Goal: Check status: Check status

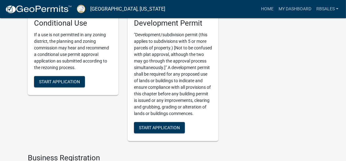
scroll to position [1232, 0]
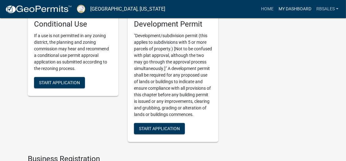
click at [300, 8] on link "My Dashboard" at bounding box center [295, 9] width 38 height 12
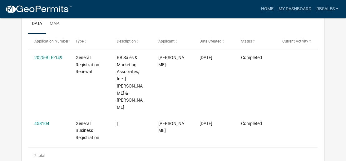
scroll to position [87, 0]
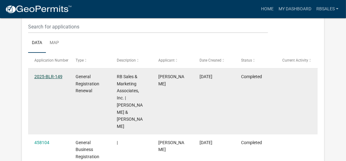
click at [51, 77] on link "2025-BLR-149" at bounding box center [48, 76] width 28 height 5
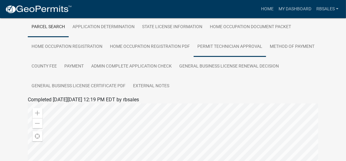
scroll to position [125, 0]
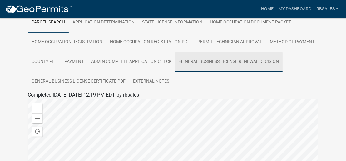
click at [176, 72] on link "General Business License Renewal Decision" at bounding box center [229, 62] width 107 height 20
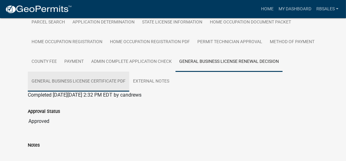
click at [129, 82] on link "General Business License Certificate PDF" at bounding box center [79, 82] width 102 height 20
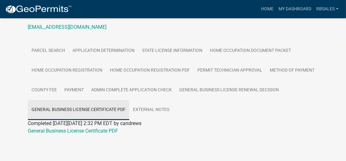
scroll to position [96, 0]
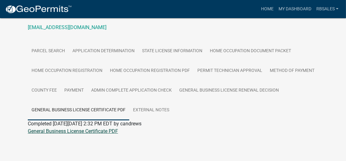
click at [94, 130] on link "General Business License Certificate PDF" at bounding box center [73, 131] width 90 height 6
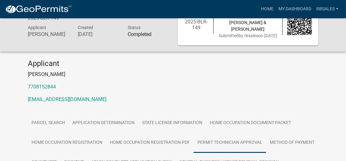
scroll to position [0, 0]
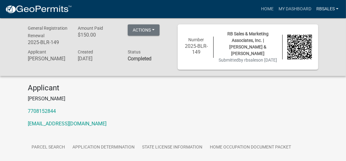
click at [332, 11] on link "rbsales" at bounding box center [327, 9] width 27 height 12
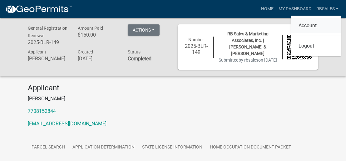
click at [312, 27] on link "Account" at bounding box center [316, 25] width 50 height 15
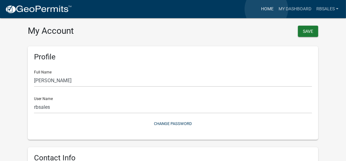
click at [267, 9] on link "Home" at bounding box center [268, 9] width 18 height 12
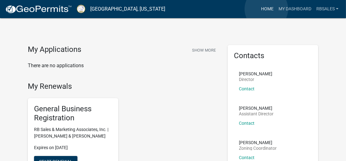
click at [267, 9] on link "Home" at bounding box center [268, 9] width 18 height 12
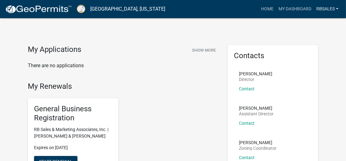
click at [328, 11] on link "rbsales" at bounding box center [327, 9] width 27 height 12
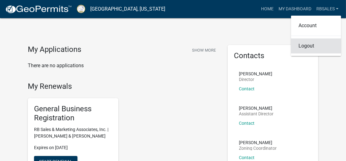
click at [317, 45] on link "Logout" at bounding box center [316, 45] width 50 height 15
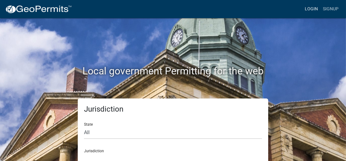
click at [310, 6] on link "Login" at bounding box center [312, 9] width 18 height 12
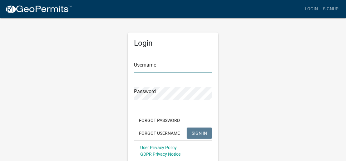
click at [174, 62] on input "Username" at bounding box center [173, 66] width 78 height 13
drag, startPoint x: 171, startPoint y: 68, endPoint x: 76, endPoint y: 62, distance: 95.2
click at [76, 62] on div "Login Username Bernieboone Password Forgot Password Forgot Username SIGN IN Use…" at bounding box center [173, 96] width 300 height 156
type input "BBProperties"
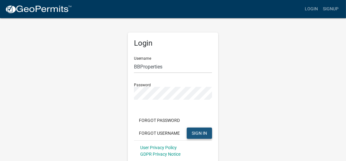
click at [195, 133] on span "SIGN IN" at bounding box center [199, 132] width 15 height 5
